Goal: Use online tool/utility: Utilize a website feature to perform a specific function

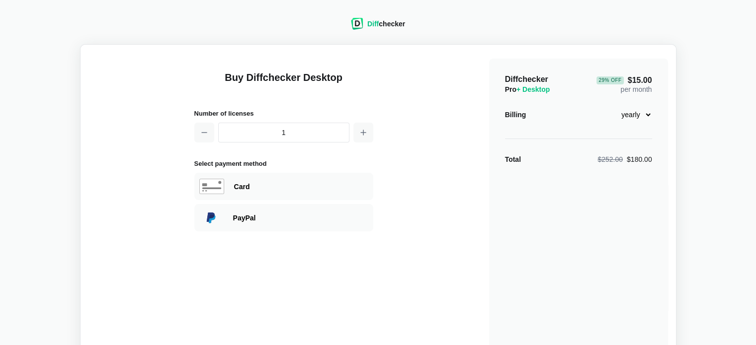
click at [644, 113] on select "monthly yearly" at bounding box center [630, 114] width 43 height 17
click at [533, 246] on div "Diffchecker Pro + Desktop 29 % Off $15.00 per month Billing monthly yearly Tota…" at bounding box center [578, 238] width 179 height 358
click at [647, 116] on select "monthly yearly" at bounding box center [630, 114] width 43 height 17
select select "desktop-monthly-21"
click at [609, 106] on select "monthly yearly" at bounding box center [630, 114] width 43 height 17
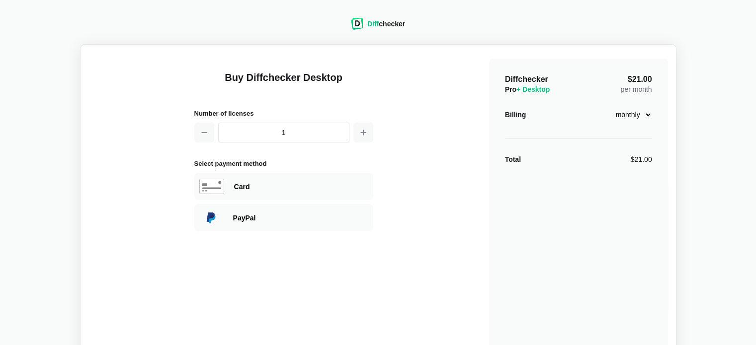
click at [608, 218] on div "Diffchecker Pro + Desktop $21.00 per month Billing monthly yearly Total $21.00" at bounding box center [578, 238] width 179 height 358
click at [477, 254] on div "Buy Diffchecker Desktop Number of licenses 1 Select payment method Visa MasterC…" at bounding box center [377, 235] width 579 height 364
click at [383, 21] on div "Diff checker" at bounding box center [386, 24] width 38 height 10
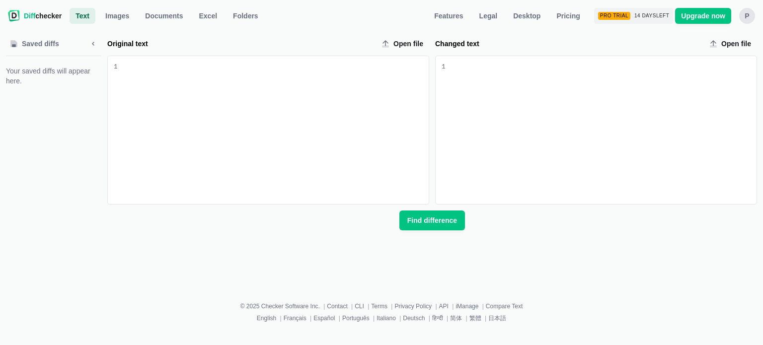
click at [409, 260] on div "Saved diffs Your saved diffs will appear here. Original text Open file 9 1 Chan…" at bounding box center [381, 156] width 751 height 260
click at [153, 15] on span "Documents" at bounding box center [164, 16] width 42 height 10
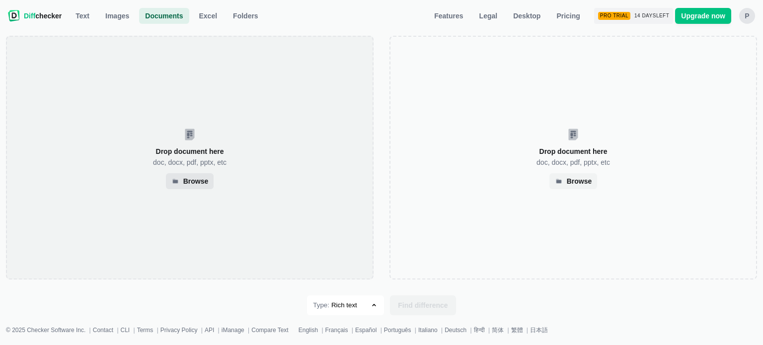
click at [197, 188] on div "Browse" at bounding box center [190, 181] width 48 height 16
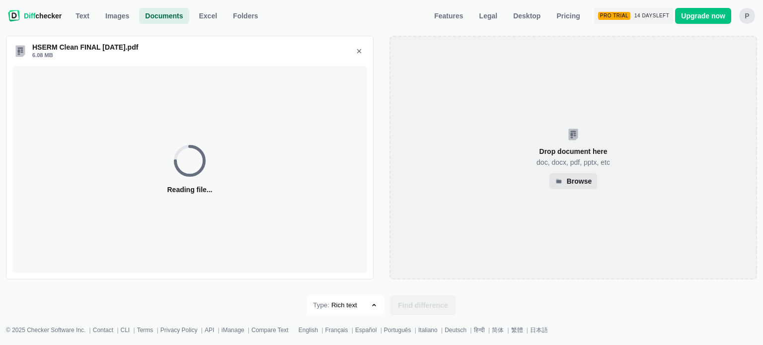
click at [583, 181] on div "Browse" at bounding box center [579, 181] width 25 height 5
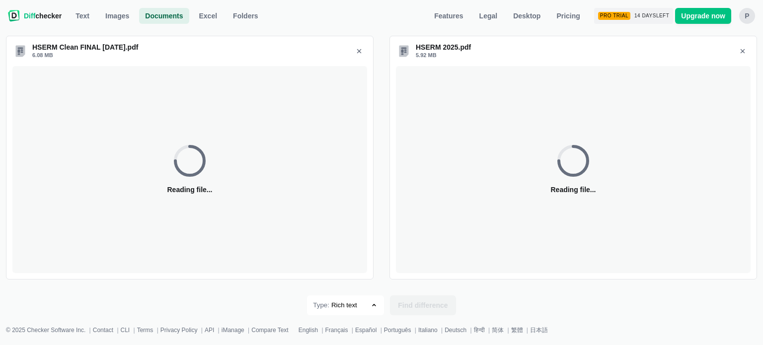
select select "509"
select select "504"
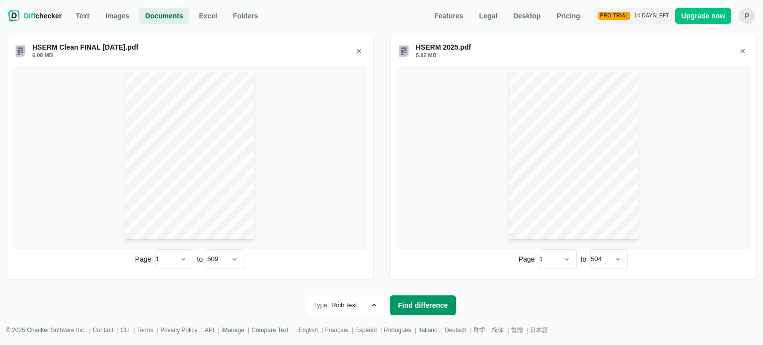
click at [421, 309] on span "Find difference" at bounding box center [423, 306] width 54 height 10
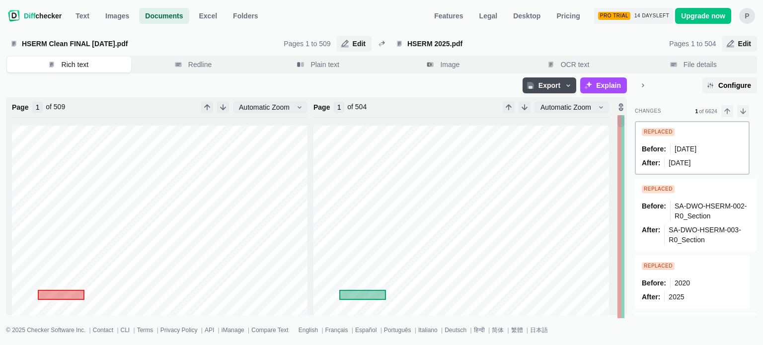
type input "509"
type input "504"
type input "1"
click at [601, 87] on span "Explain" at bounding box center [608, 85] width 29 height 10
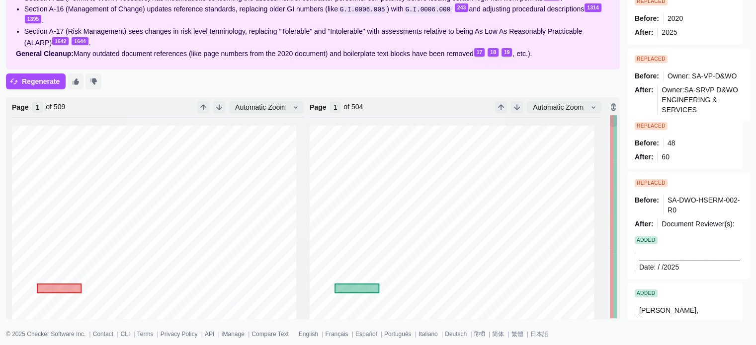
scroll to position [66, 0]
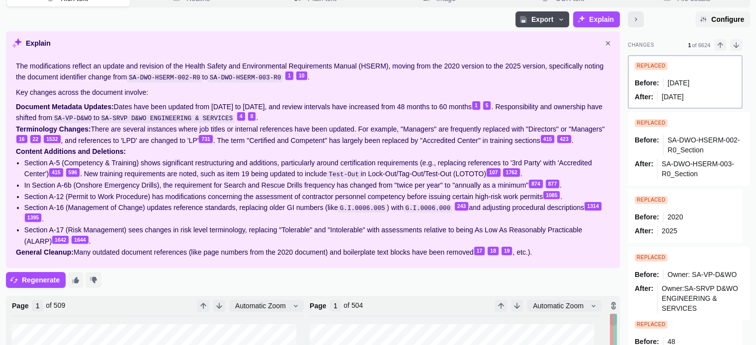
click at [638, 19] on icon "Minimize sidebar" at bounding box center [635, 19] width 8 height 8
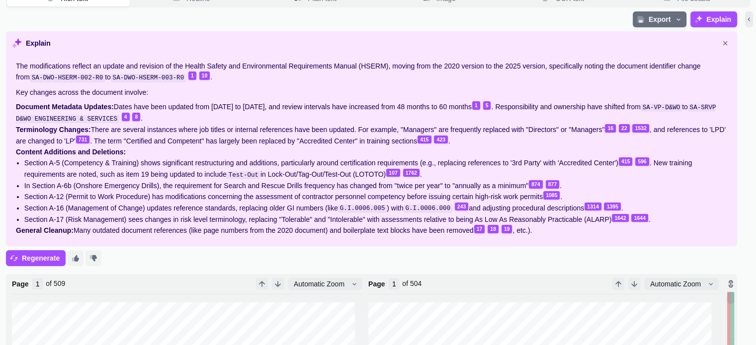
click at [677, 18] on icon "button" at bounding box center [678, 19] width 8 height 8
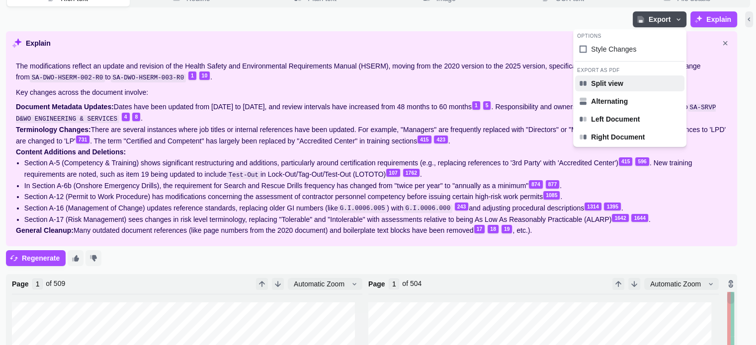
click at [616, 82] on span "Split view" at bounding box center [607, 84] width 36 height 10
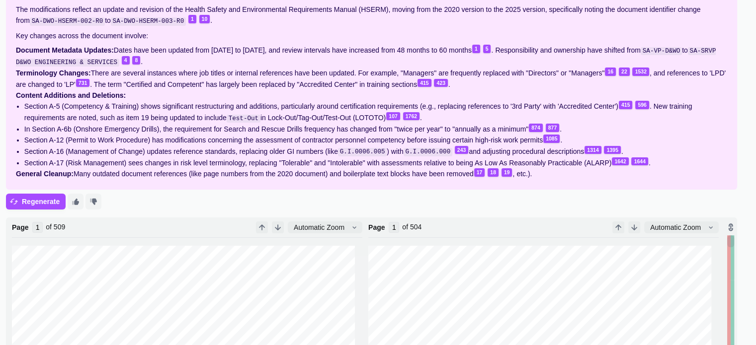
scroll to position [243, 0]
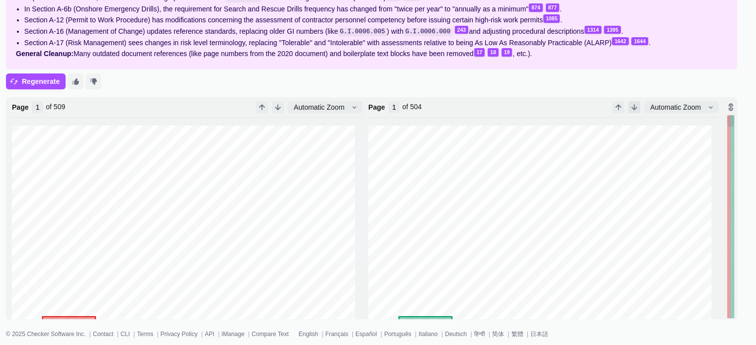
click at [636, 106] on icon "button" at bounding box center [634, 107] width 8 height 8
type input "2"
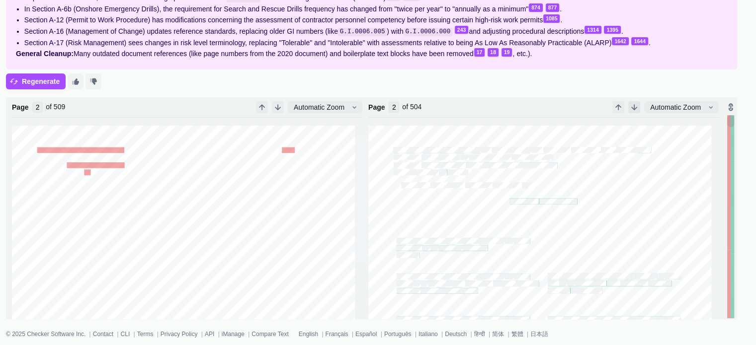
click at [636, 106] on icon "button" at bounding box center [634, 107] width 8 height 8
type input "3"
click at [636, 106] on icon "button" at bounding box center [634, 107] width 8 height 8
type input "4"
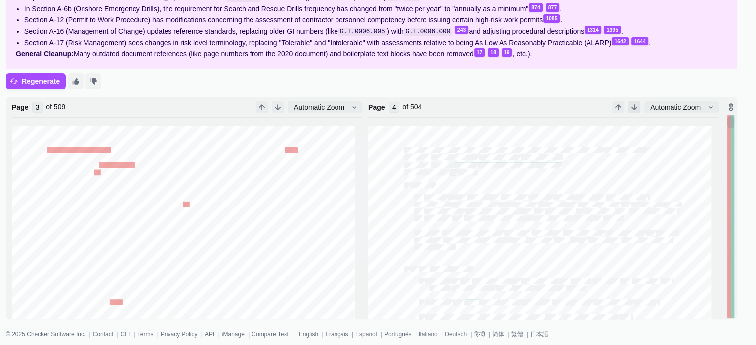
scroll to position [1346, 0]
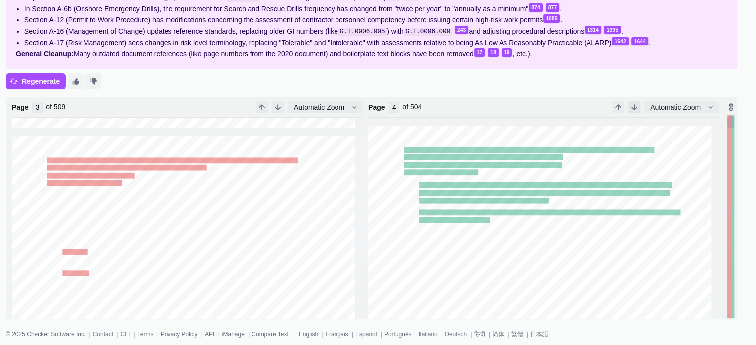
click at [636, 106] on icon "button" at bounding box center [634, 107] width 8 height 8
type input "4"
type input "5"
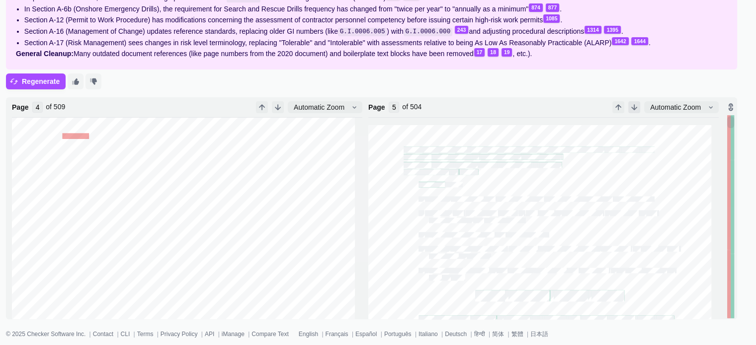
click at [636, 106] on icon "button" at bounding box center [634, 107] width 8 height 8
type input "5"
type input "6"
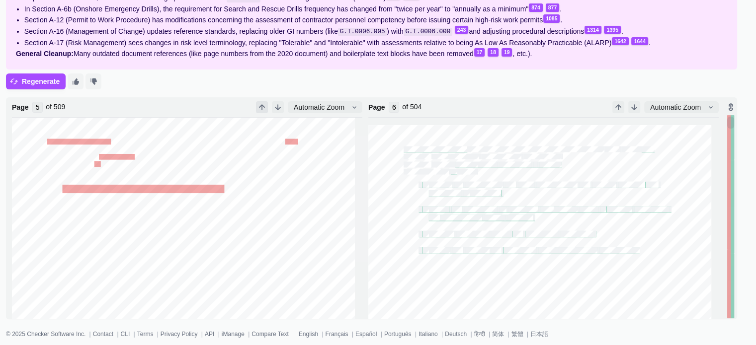
click at [261, 107] on icon "button" at bounding box center [261, 107] width 5 height 5
type input "4"
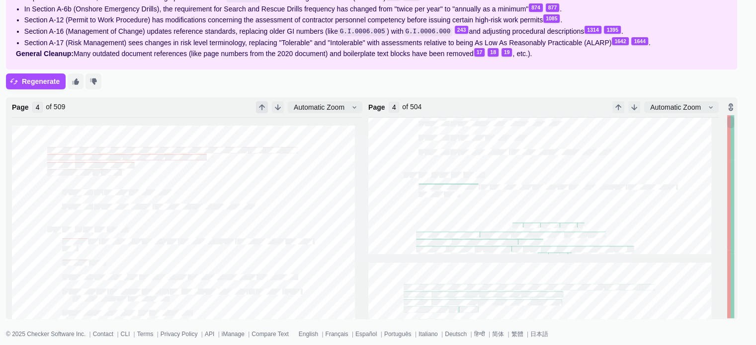
click at [261, 107] on icon "button" at bounding box center [261, 107] width 5 height 5
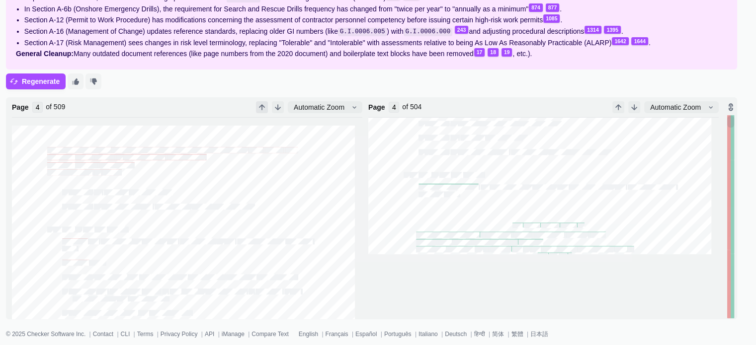
type input "3"
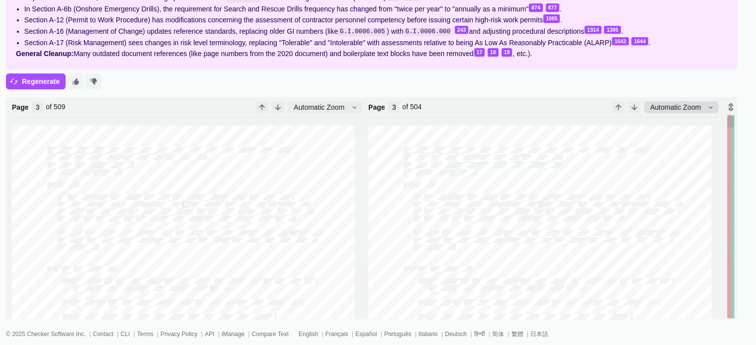
click at [681, 109] on span "Automatic Zoom" at bounding box center [675, 107] width 55 height 10
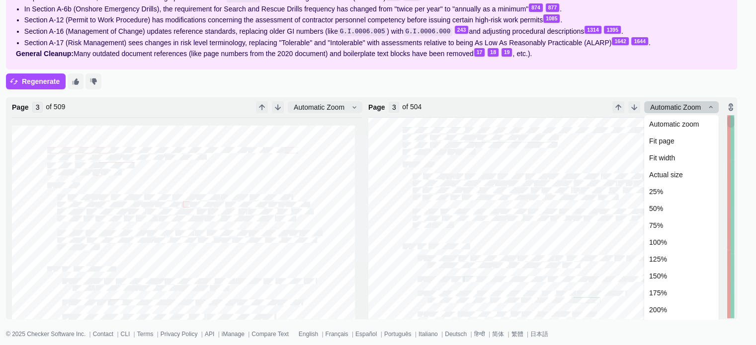
click at [681, 109] on span "Automatic Zoom" at bounding box center [675, 107] width 55 height 10
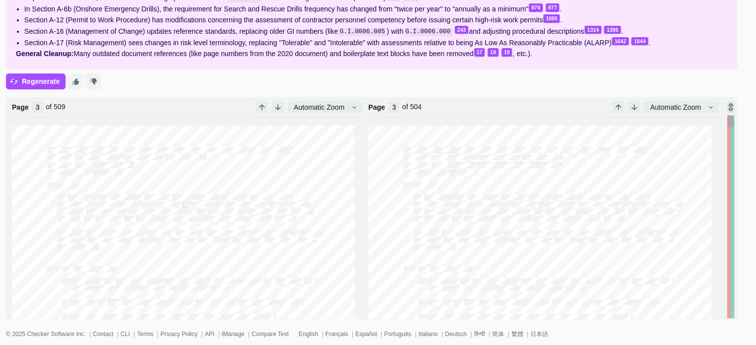
click at [731, 109] on icon "Lock scroll" at bounding box center [730, 107] width 8 height 8
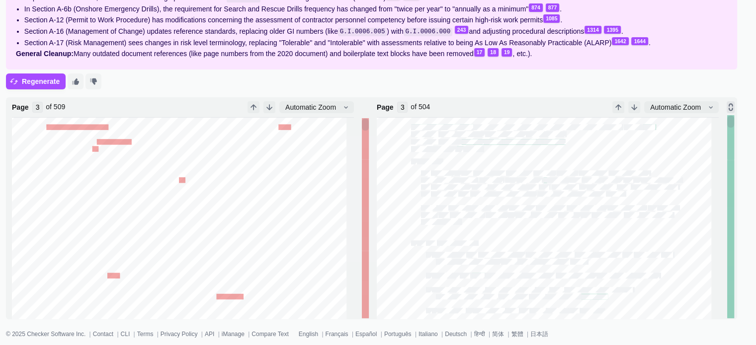
type input "2"
click at [269, 108] on icon "button" at bounding box center [269, 107] width 5 height 5
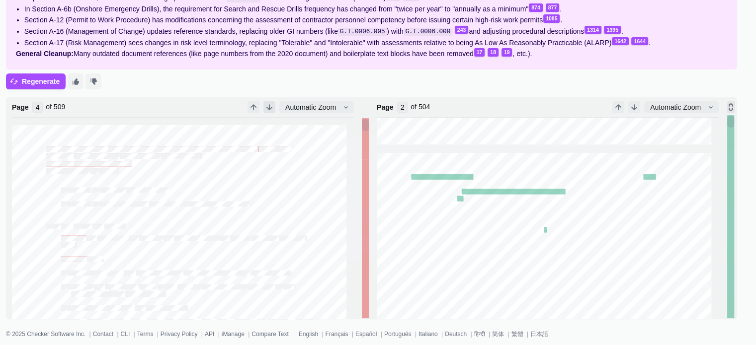
click at [269, 108] on icon "button" at bounding box center [269, 107] width 5 height 5
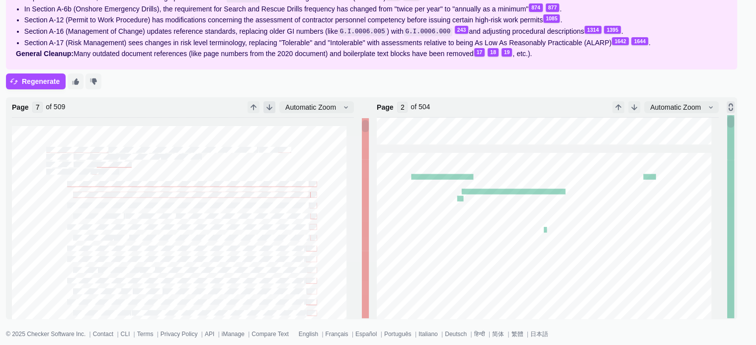
click at [269, 108] on icon "button" at bounding box center [269, 107] width 5 height 5
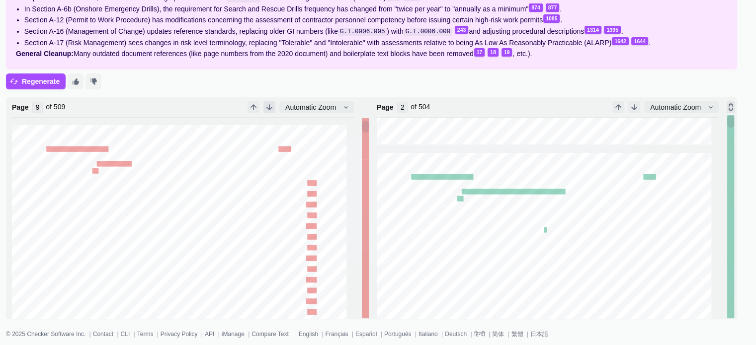
click at [269, 108] on icon "button" at bounding box center [269, 107] width 5 height 5
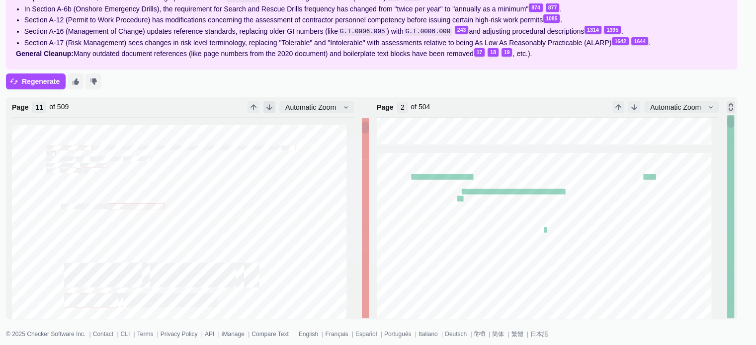
click at [269, 108] on icon "button" at bounding box center [269, 107] width 5 height 5
type input "13"
